Goal: Information Seeking & Learning: Learn about a topic

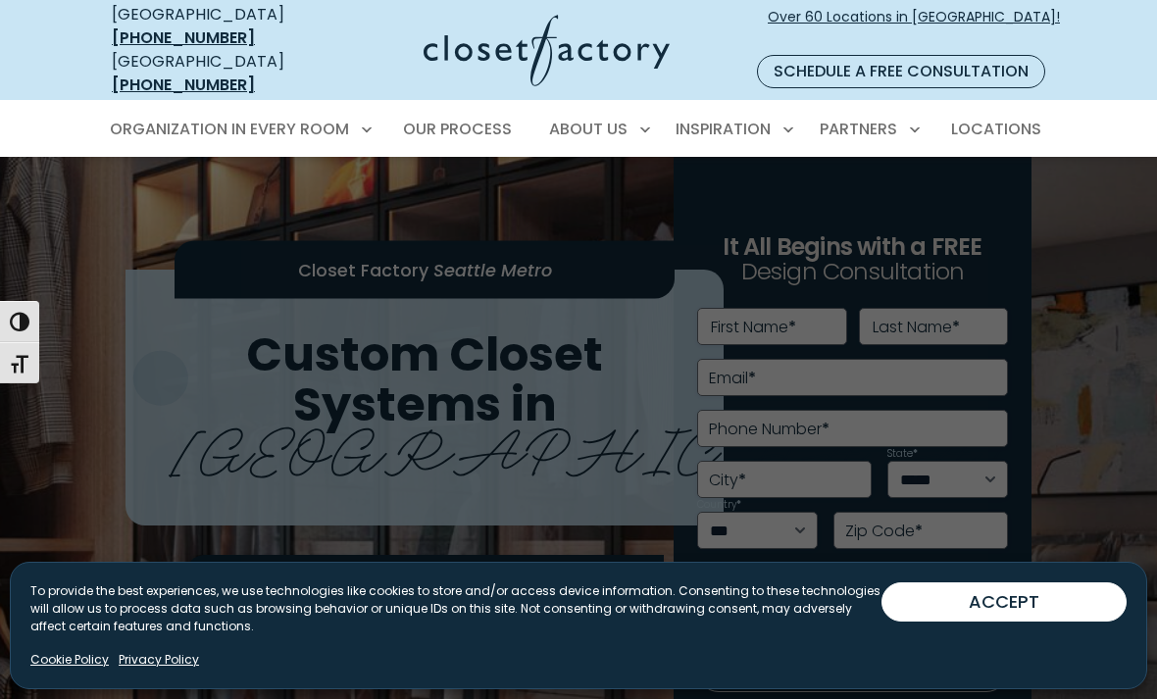
click at [158, 370] on span "Wall Beds" at bounding box center [157, 380] width 73 height 20
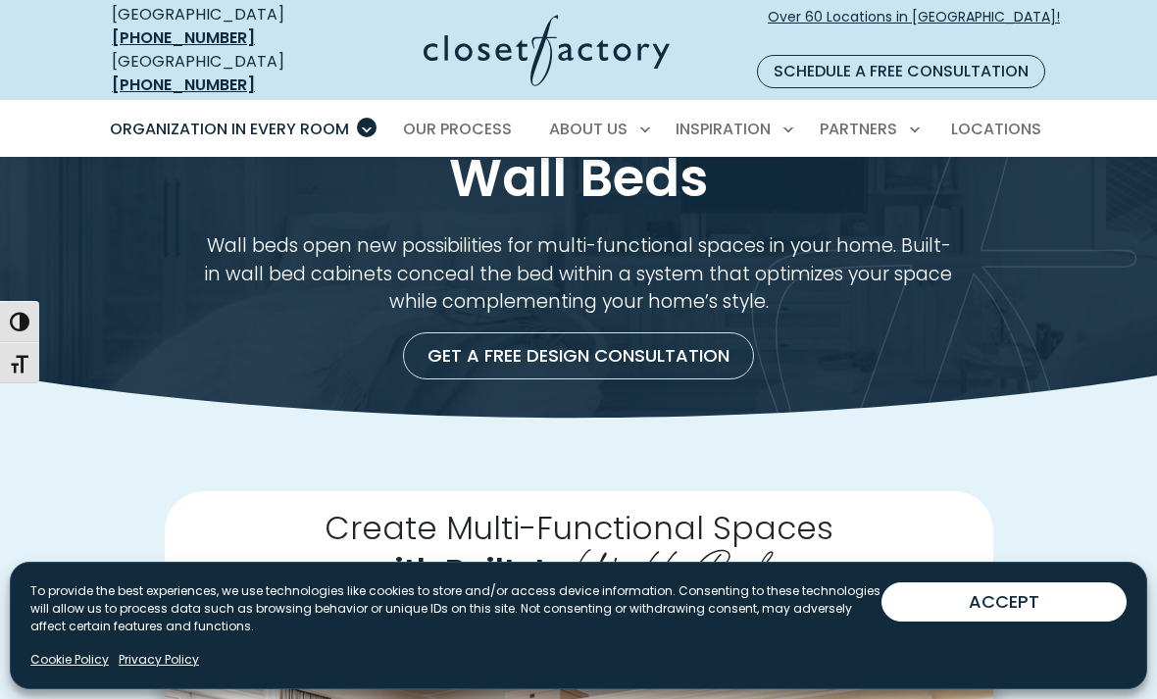
click at [1066, 608] on button "ACCEPT" at bounding box center [1004, 602] width 245 height 39
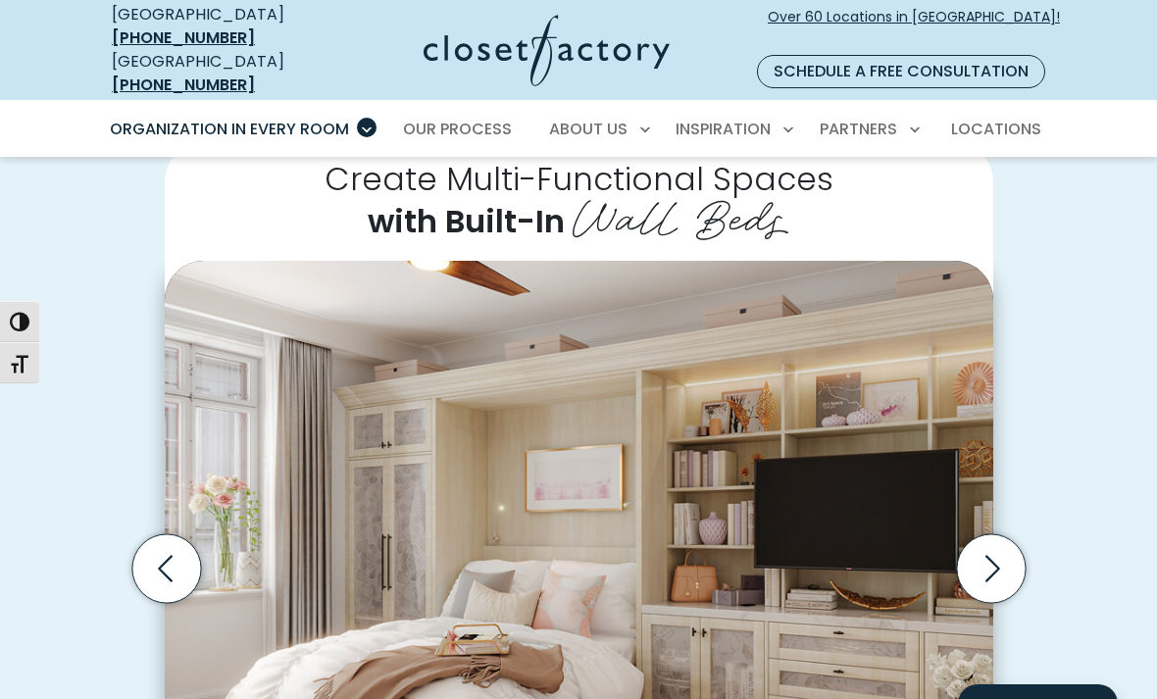
scroll to position [575, 0]
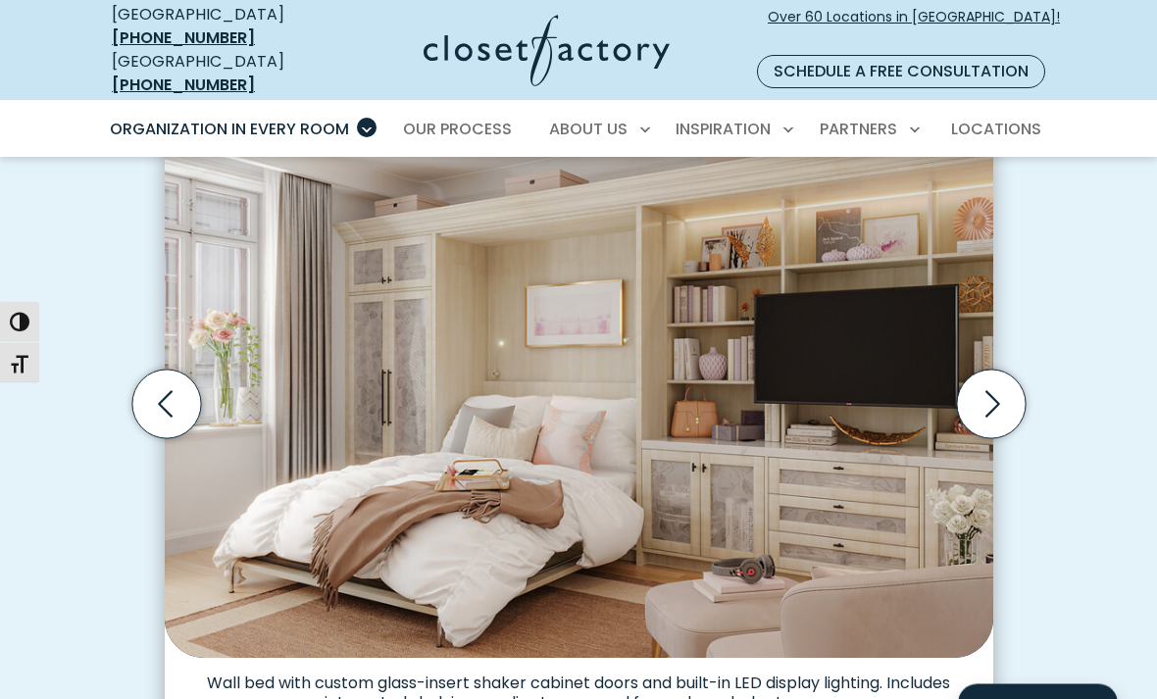
click at [998, 392] on icon "Next slide" at bounding box center [993, 405] width 15 height 26
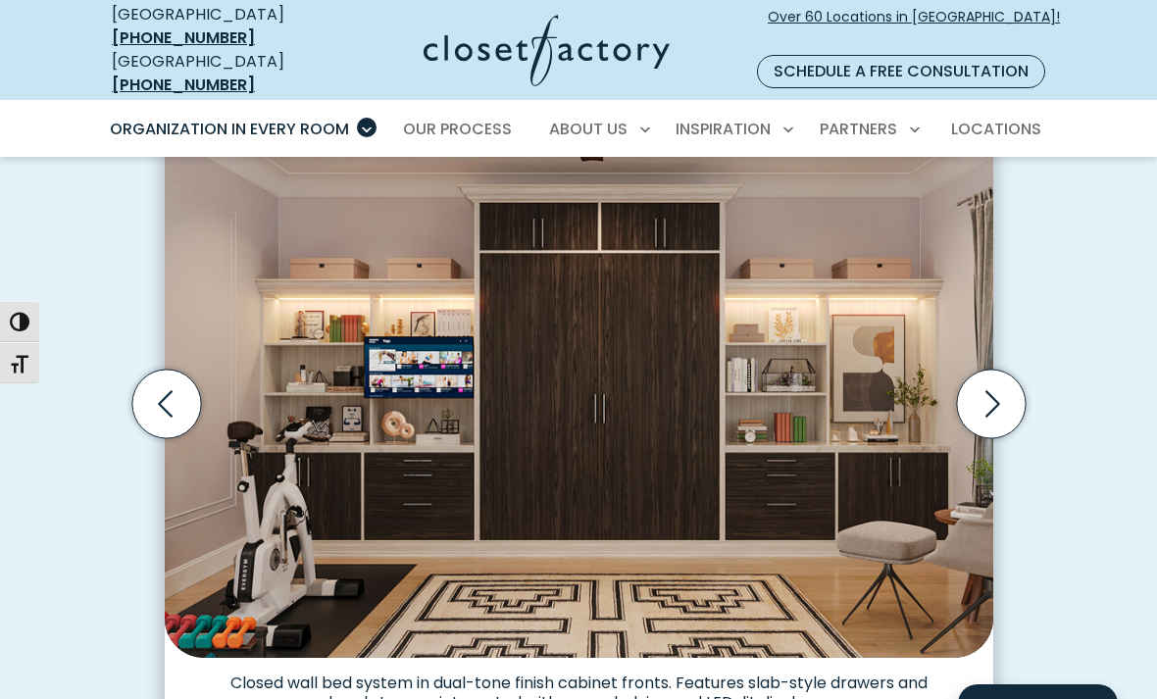
click at [1008, 391] on icon "Next slide" at bounding box center [990, 404] width 69 height 69
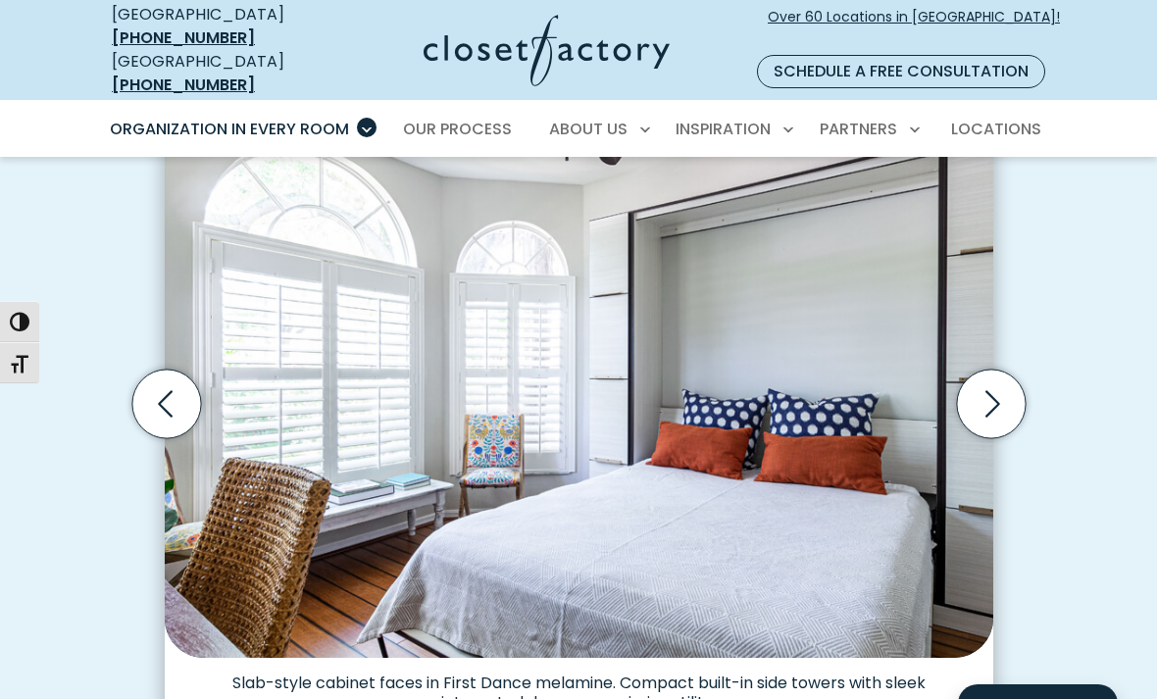
click at [993, 385] on icon "Next slide" at bounding box center [990, 404] width 69 height 69
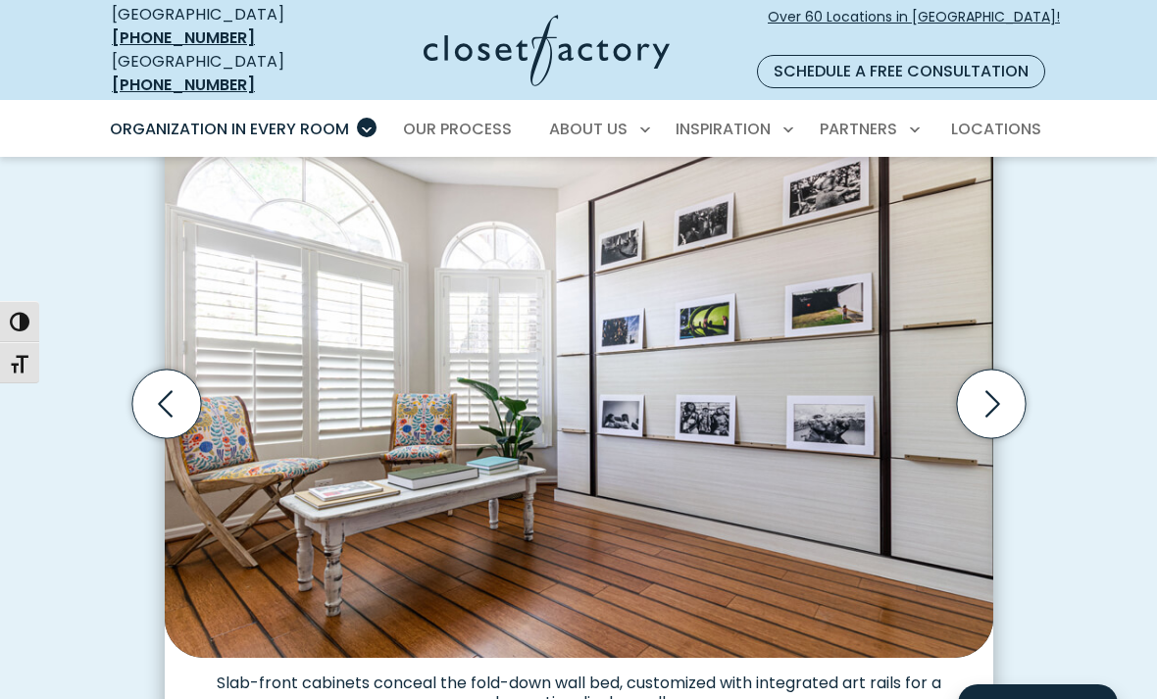
click at [991, 391] on icon "Next slide" at bounding box center [993, 404] width 15 height 26
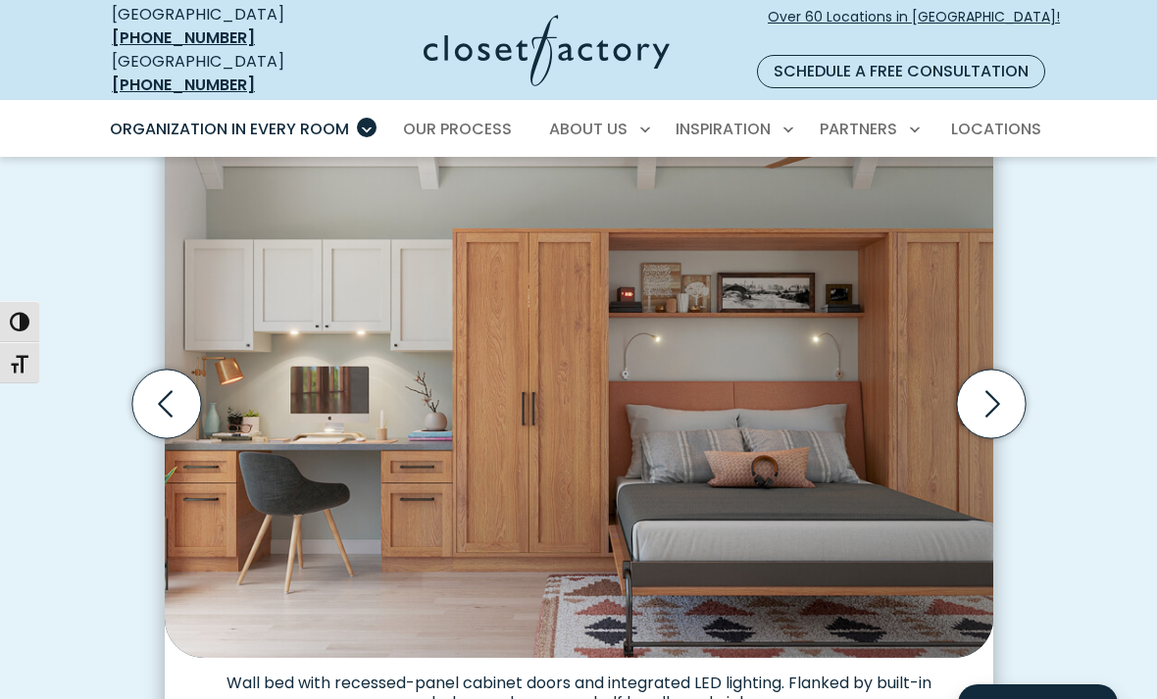
click at [990, 391] on icon "Next slide" at bounding box center [993, 404] width 15 height 26
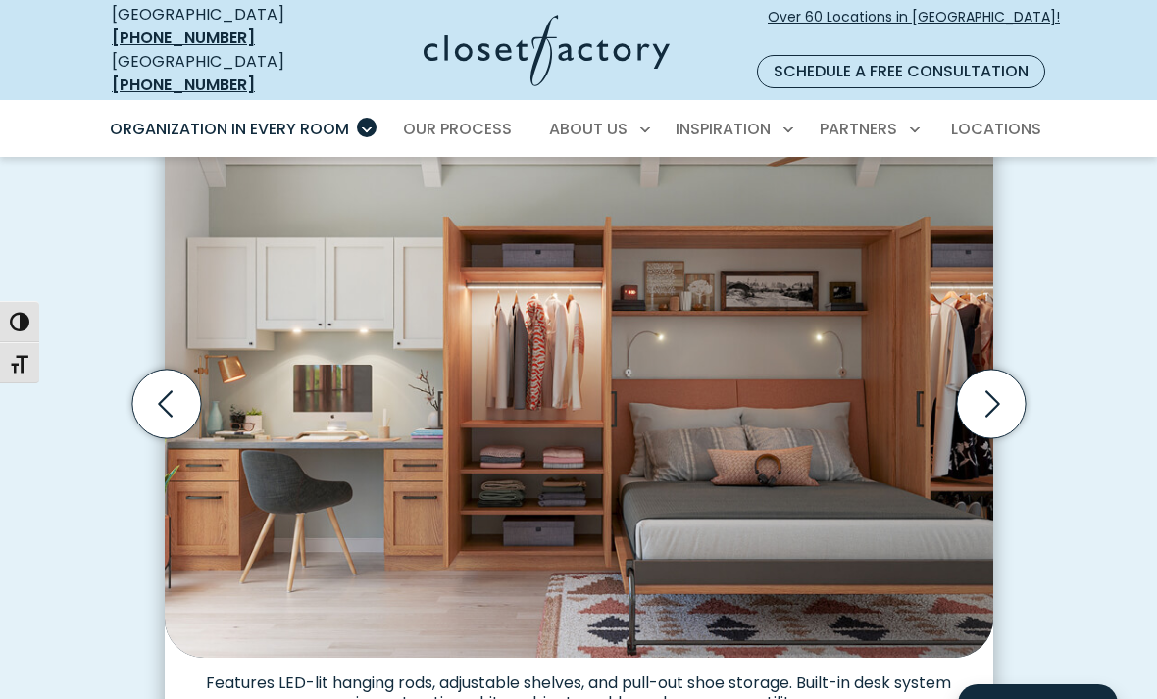
click at [991, 391] on icon "Next slide" at bounding box center [993, 404] width 15 height 26
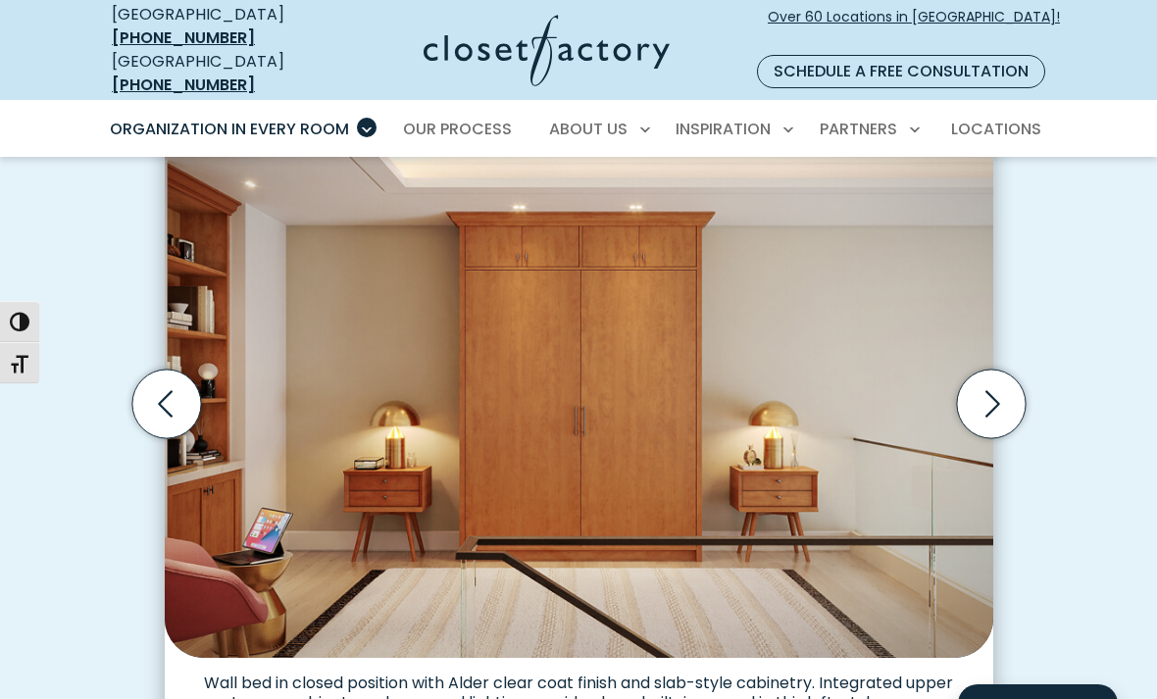
click at [988, 395] on icon "Next slide" at bounding box center [990, 404] width 69 height 69
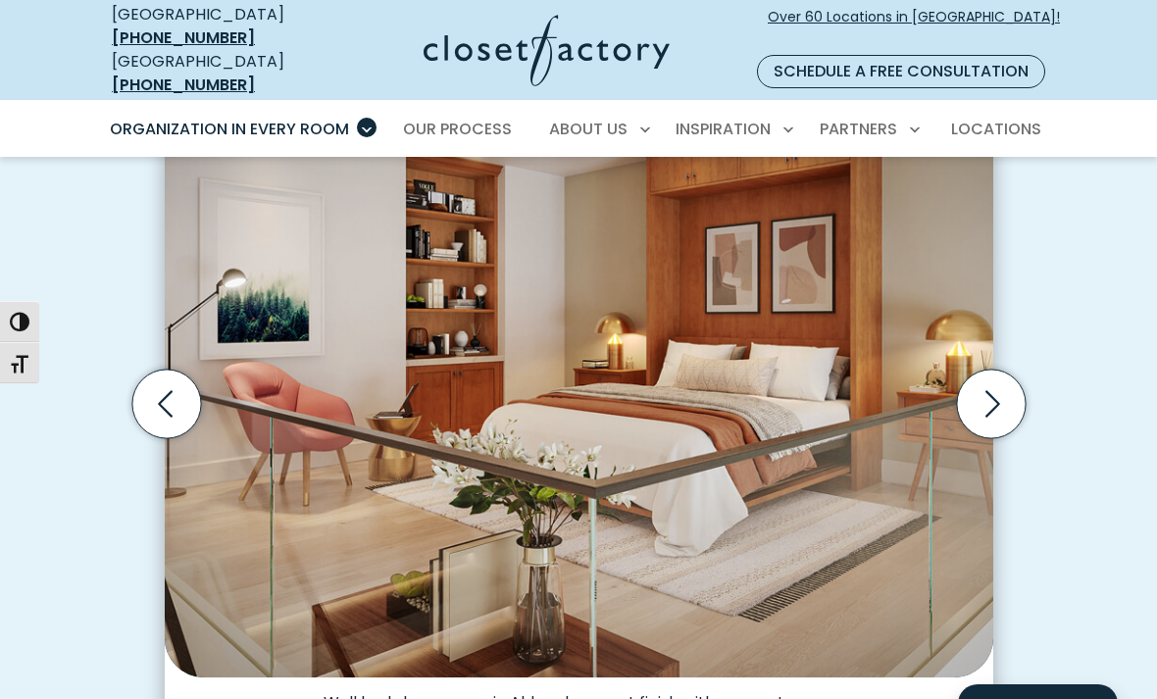
click at [996, 389] on icon "Next slide" at bounding box center [990, 404] width 69 height 69
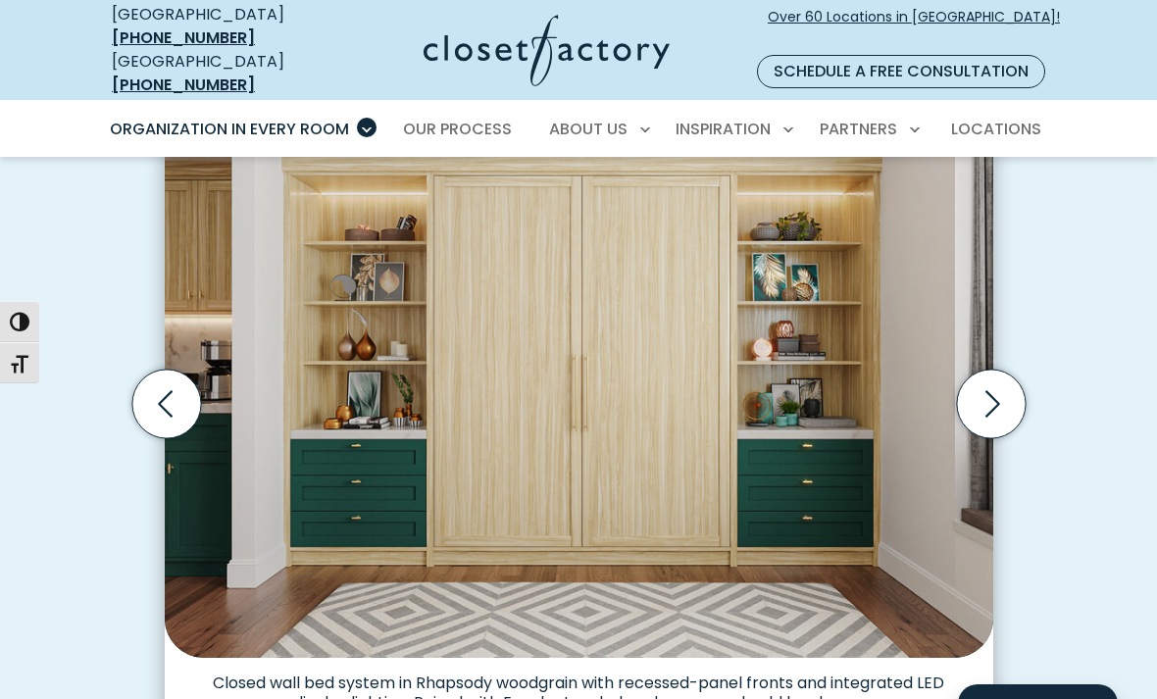
click at [998, 391] on icon "Next slide" at bounding box center [993, 404] width 15 height 26
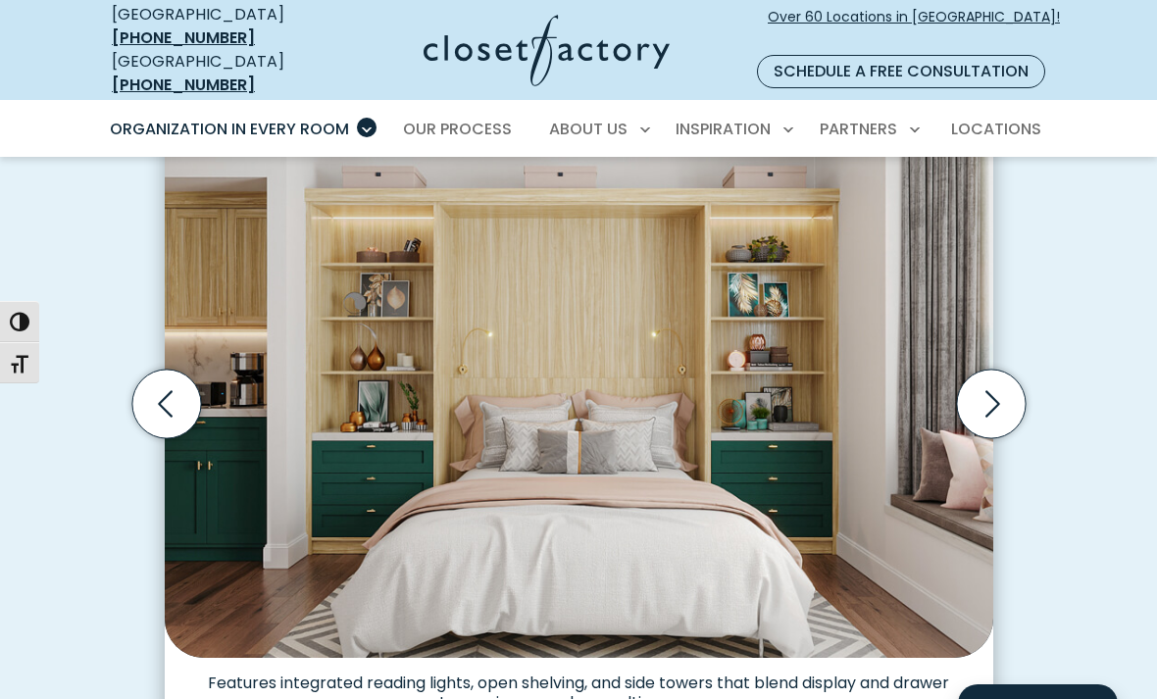
click at [997, 391] on icon "Next slide" at bounding box center [993, 404] width 15 height 26
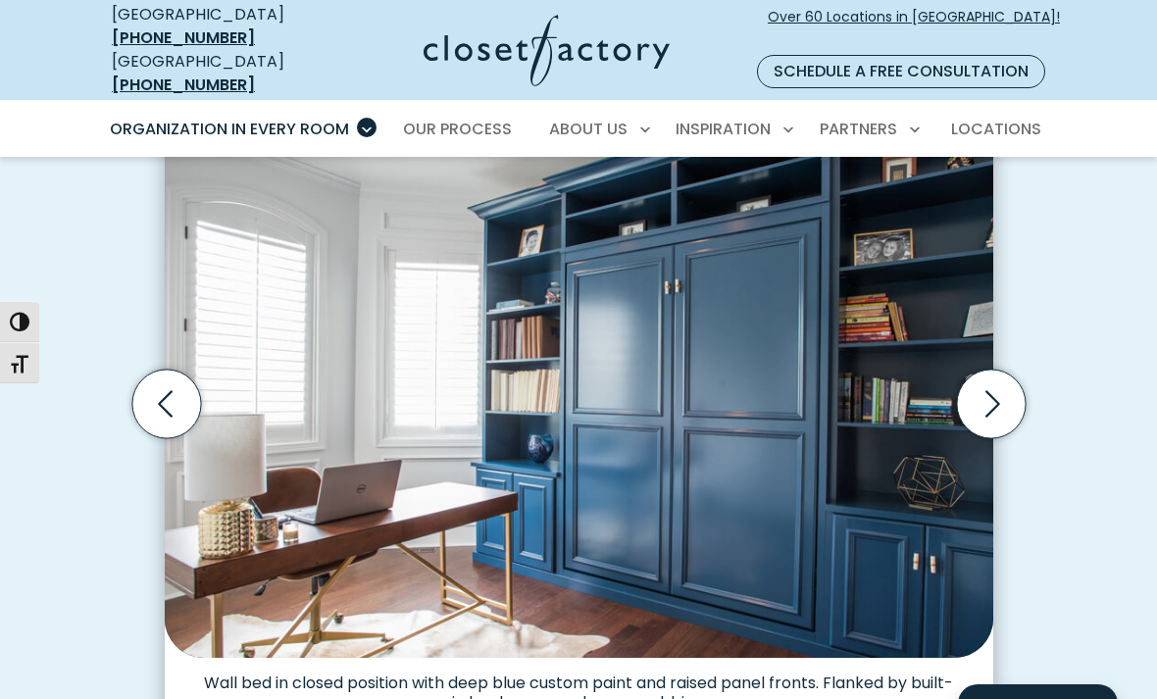
click at [993, 391] on icon "Next slide" at bounding box center [993, 404] width 15 height 26
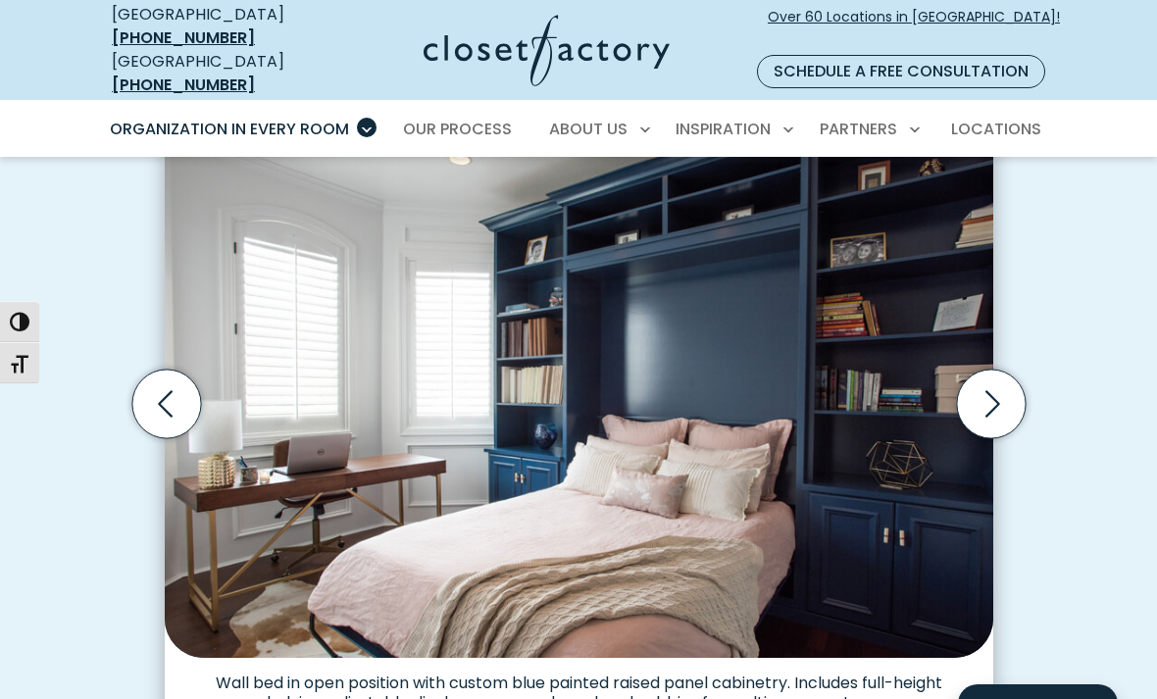
click at [992, 384] on icon "Next slide" at bounding box center [990, 404] width 69 height 69
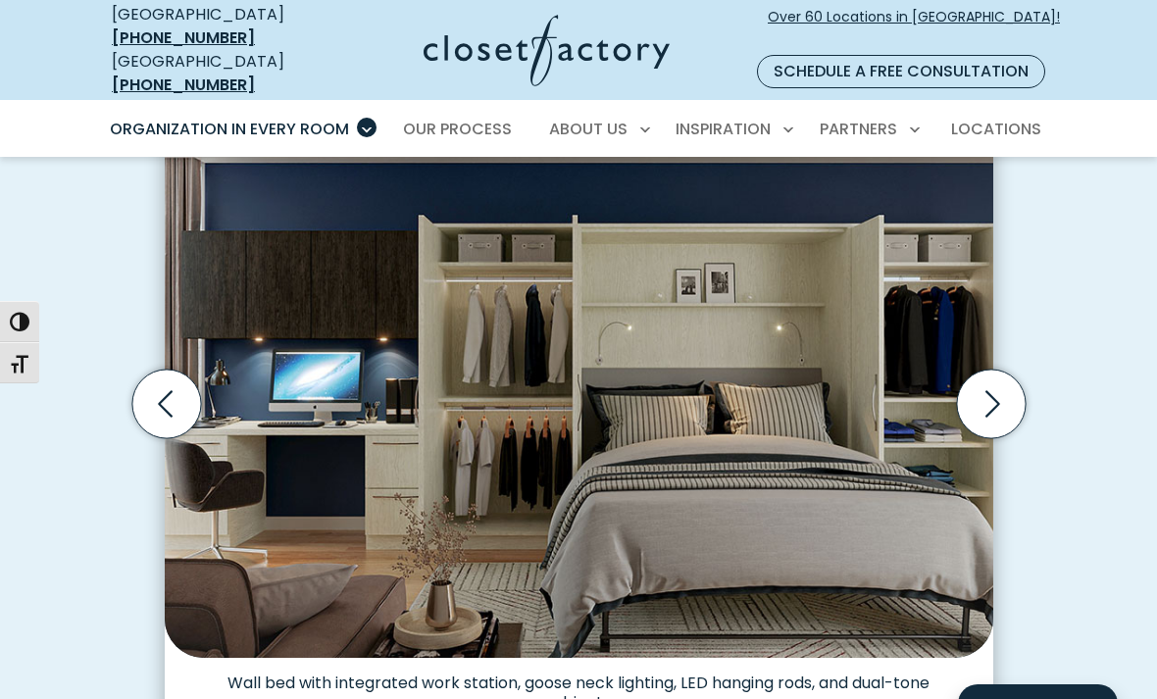
click at [993, 391] on icon "Next slide" at bounding box center [993, 404] width 15 height 26
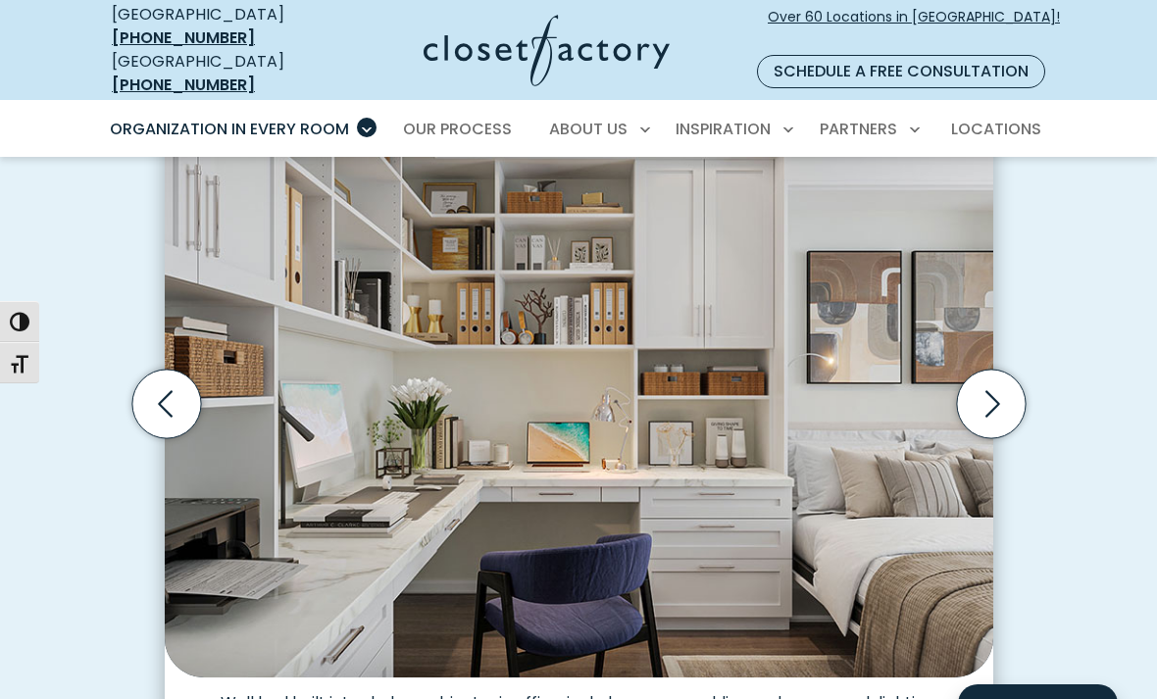
click at [997, 382] on icon "Next slide" at bounding box center [990, 404] width 69 height 69
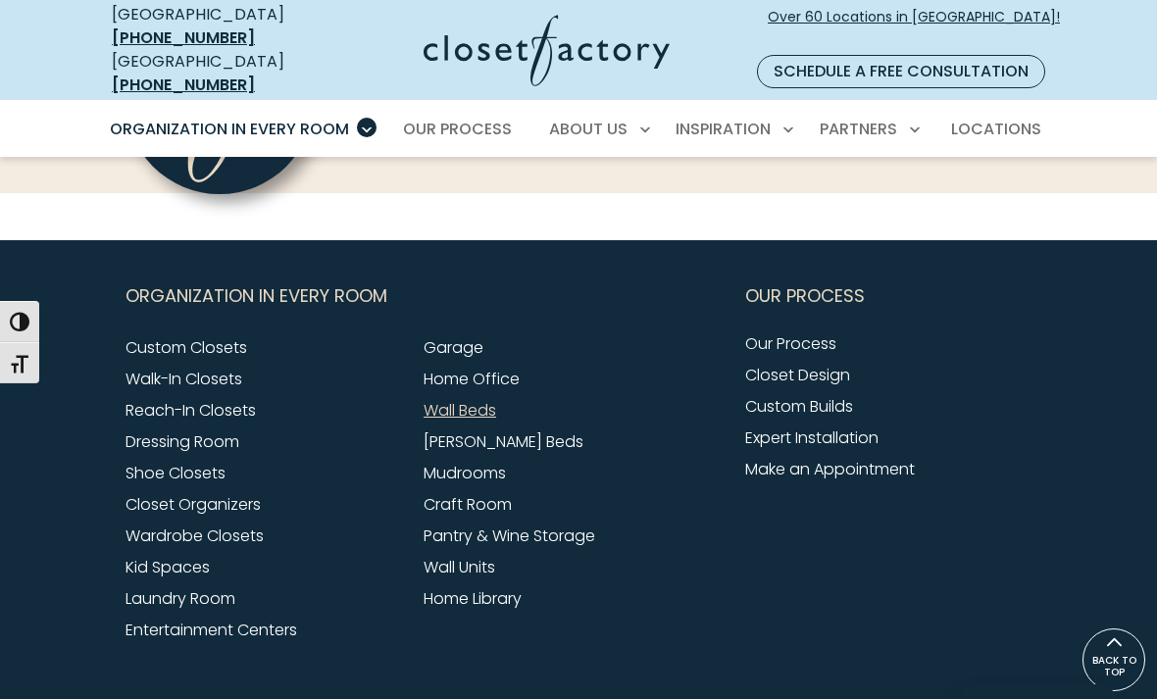
scroll to position [5991, 0]
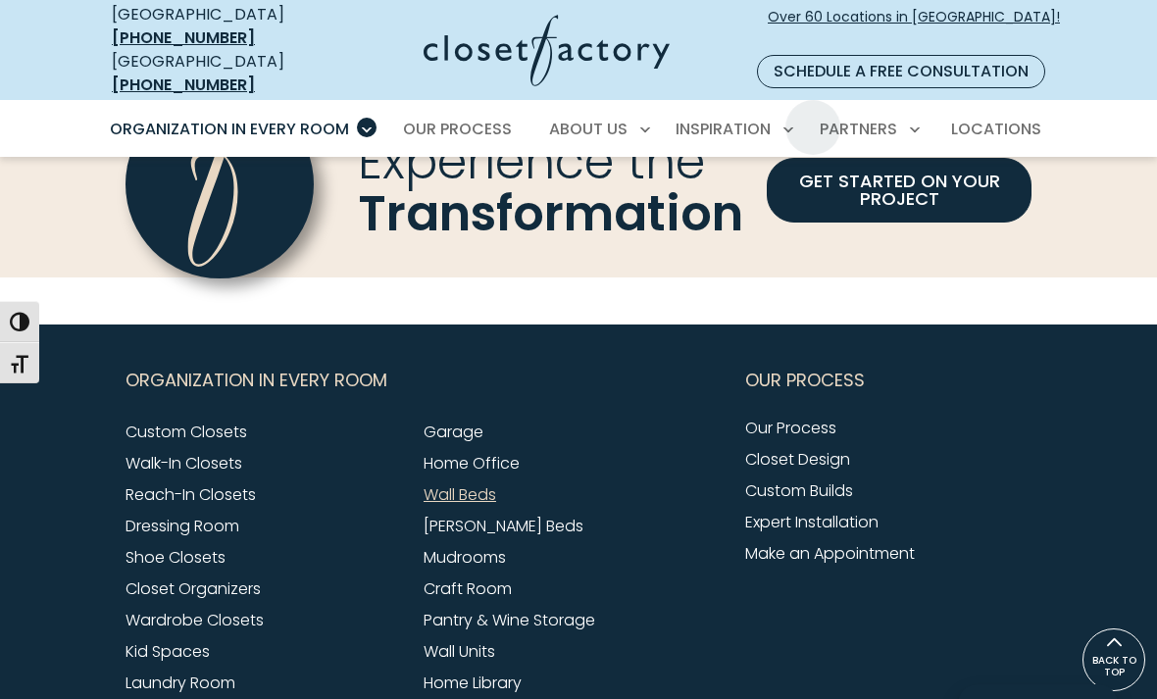
click at [1037, 118] on span "Locations" at bounding box center [996, 129] width 90 height 23
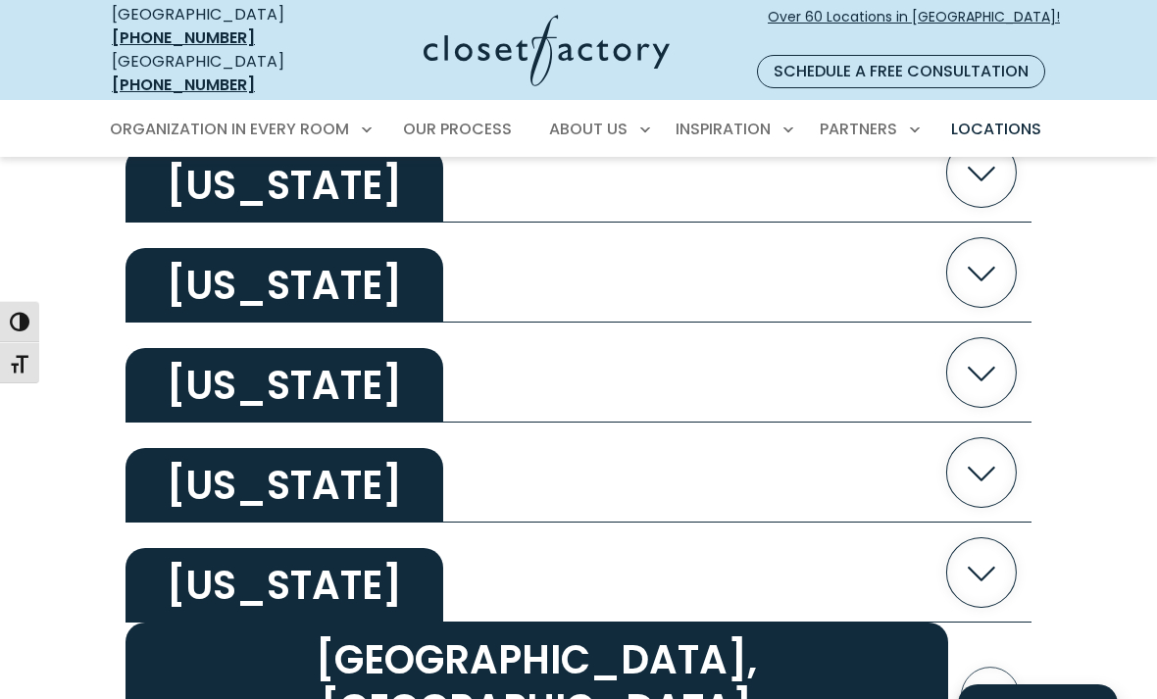
scroll to position [3814, 0]
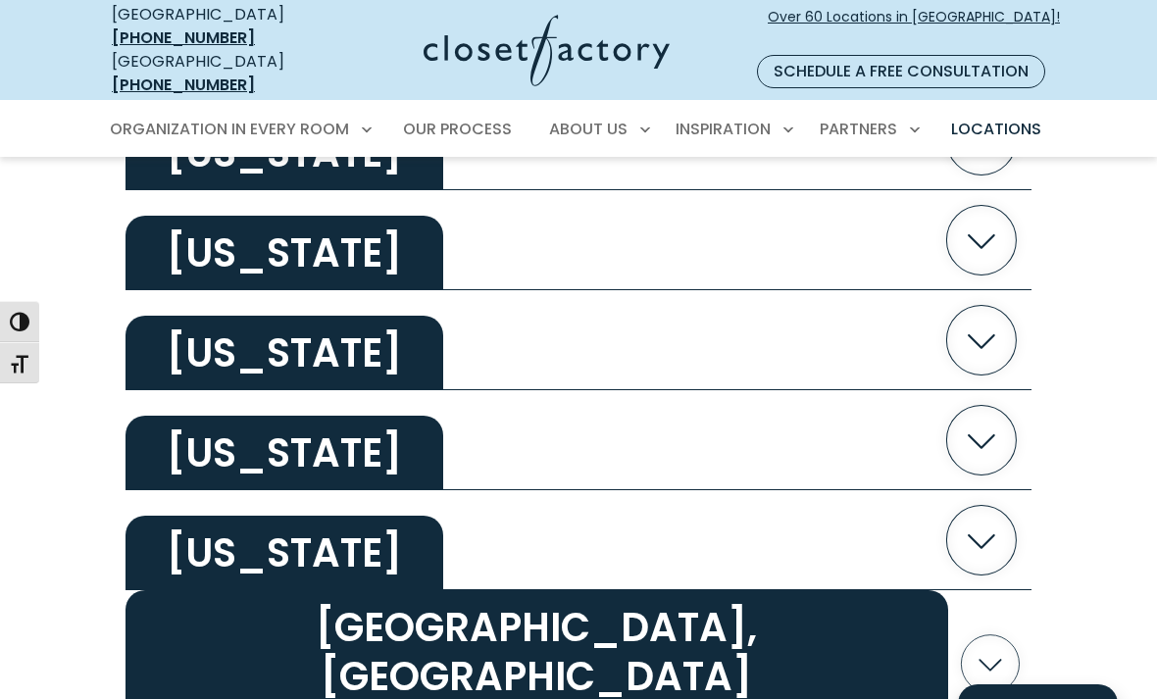
click at [970, 430] on icon "button" at bounding box center [982, 440] width 70 height 70
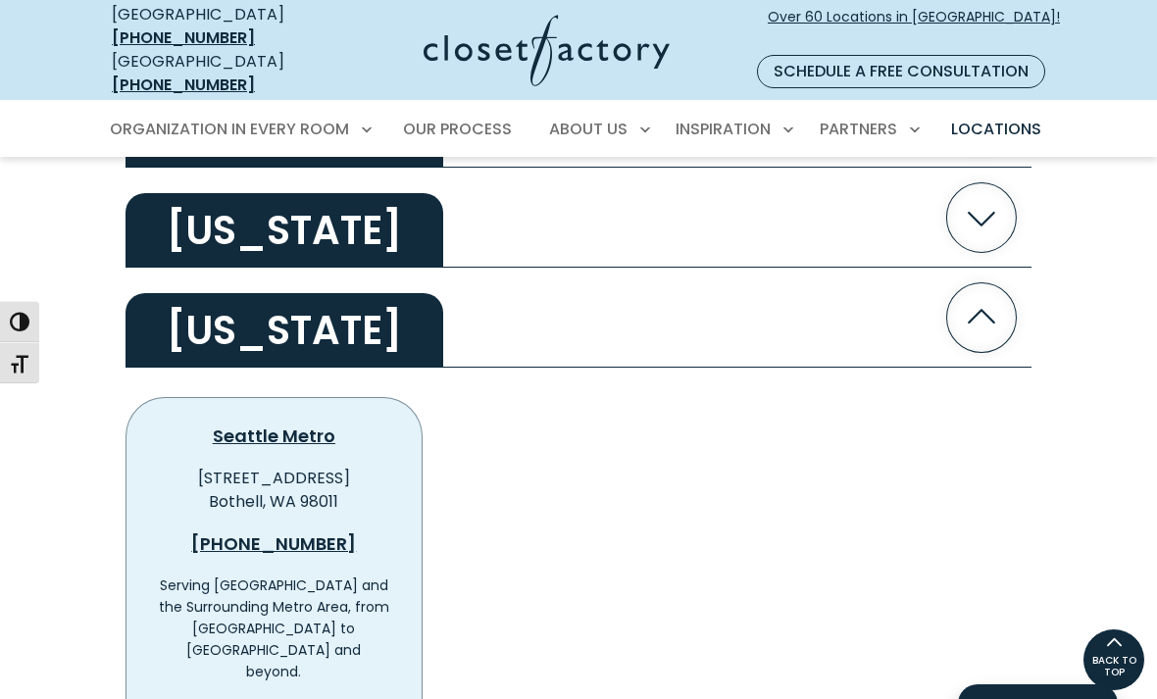
scroll to position [3639, 0]
